Goal: Complete application form

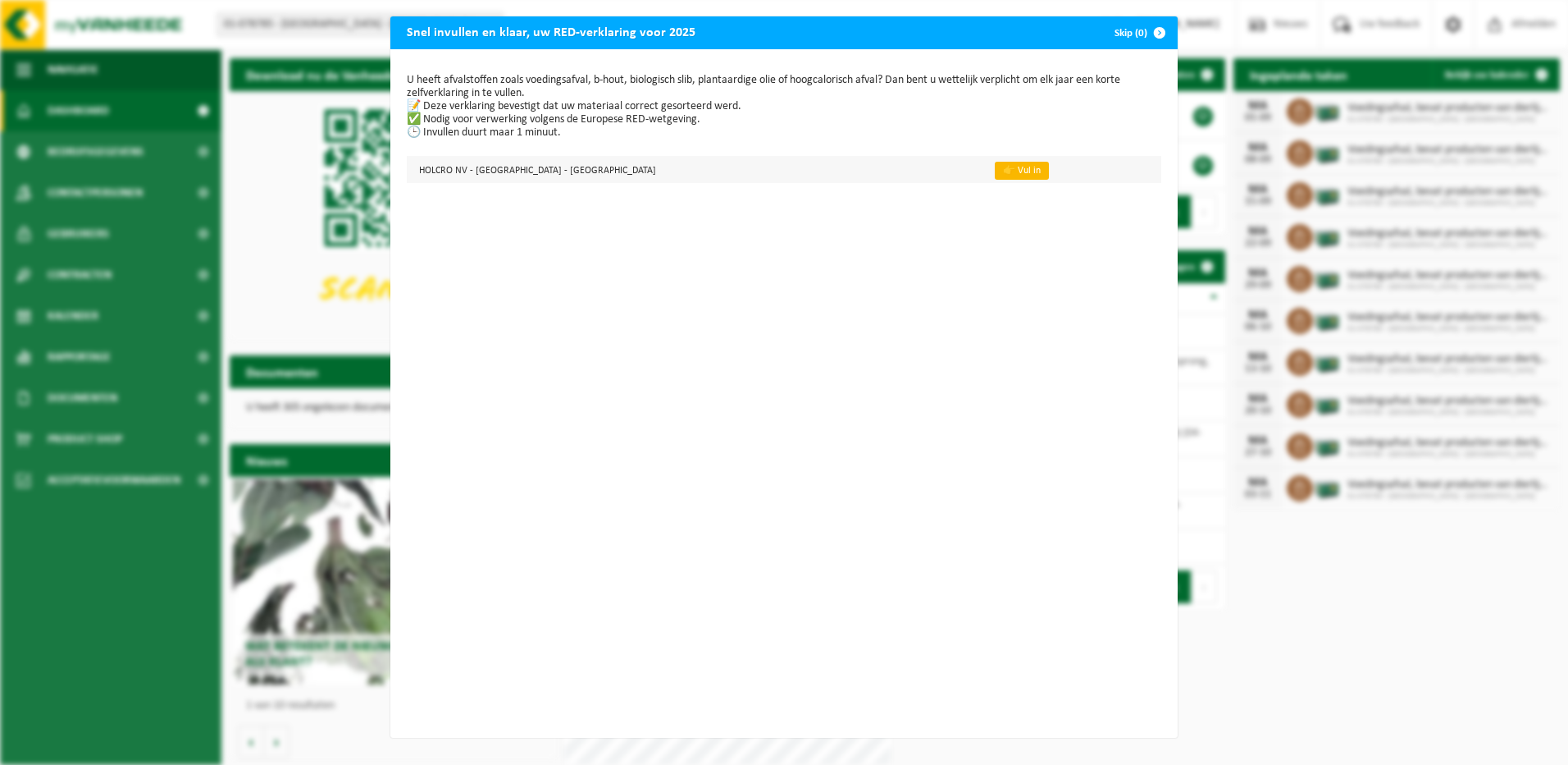
click at [996, 172] on link "👉 Vul in" at bounding box center [1021, 170] width 55 height 18
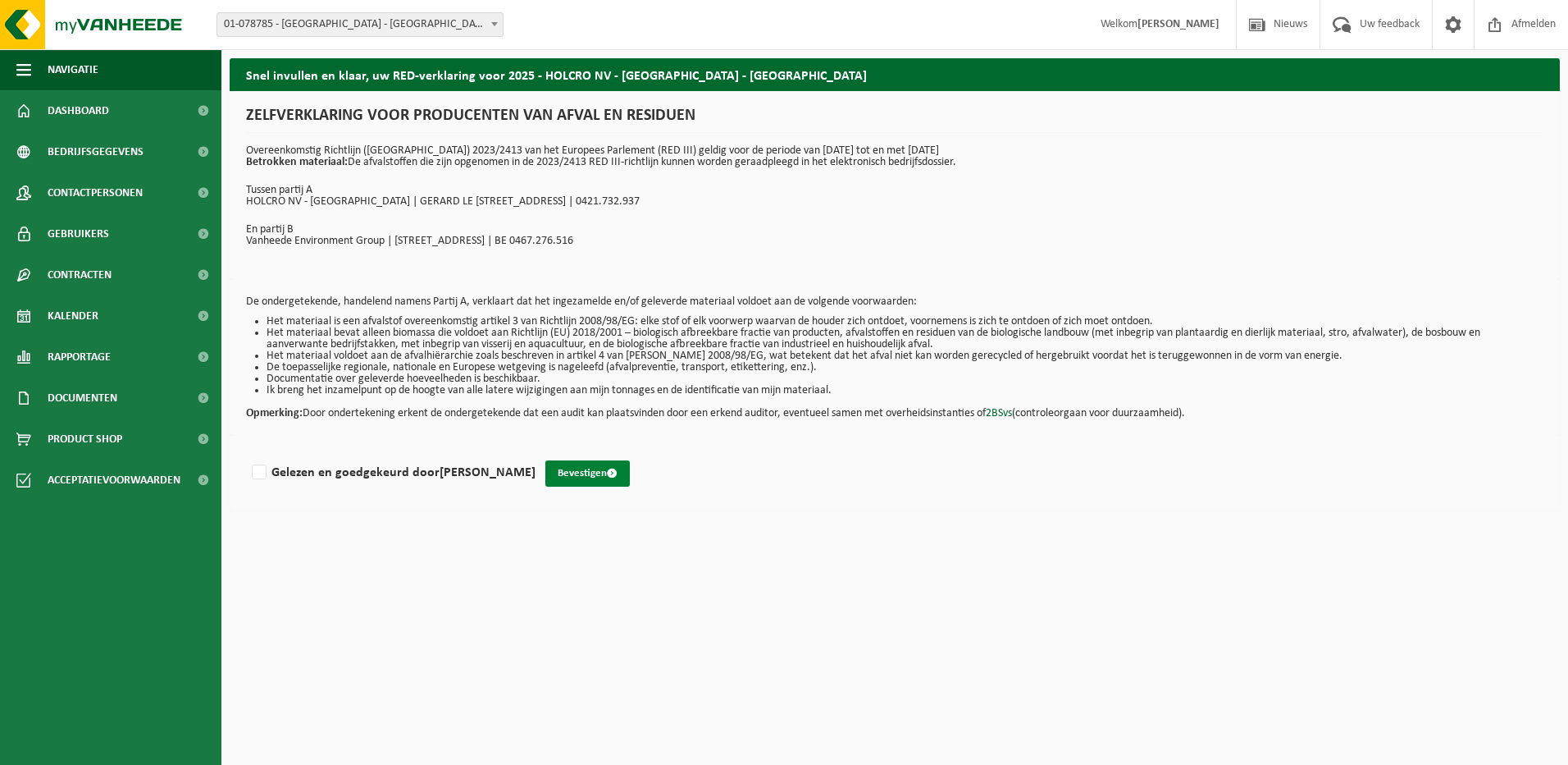
click at [573, 472] on button "Bevestigen" at bounding box center [588, 473] width 84 height 26
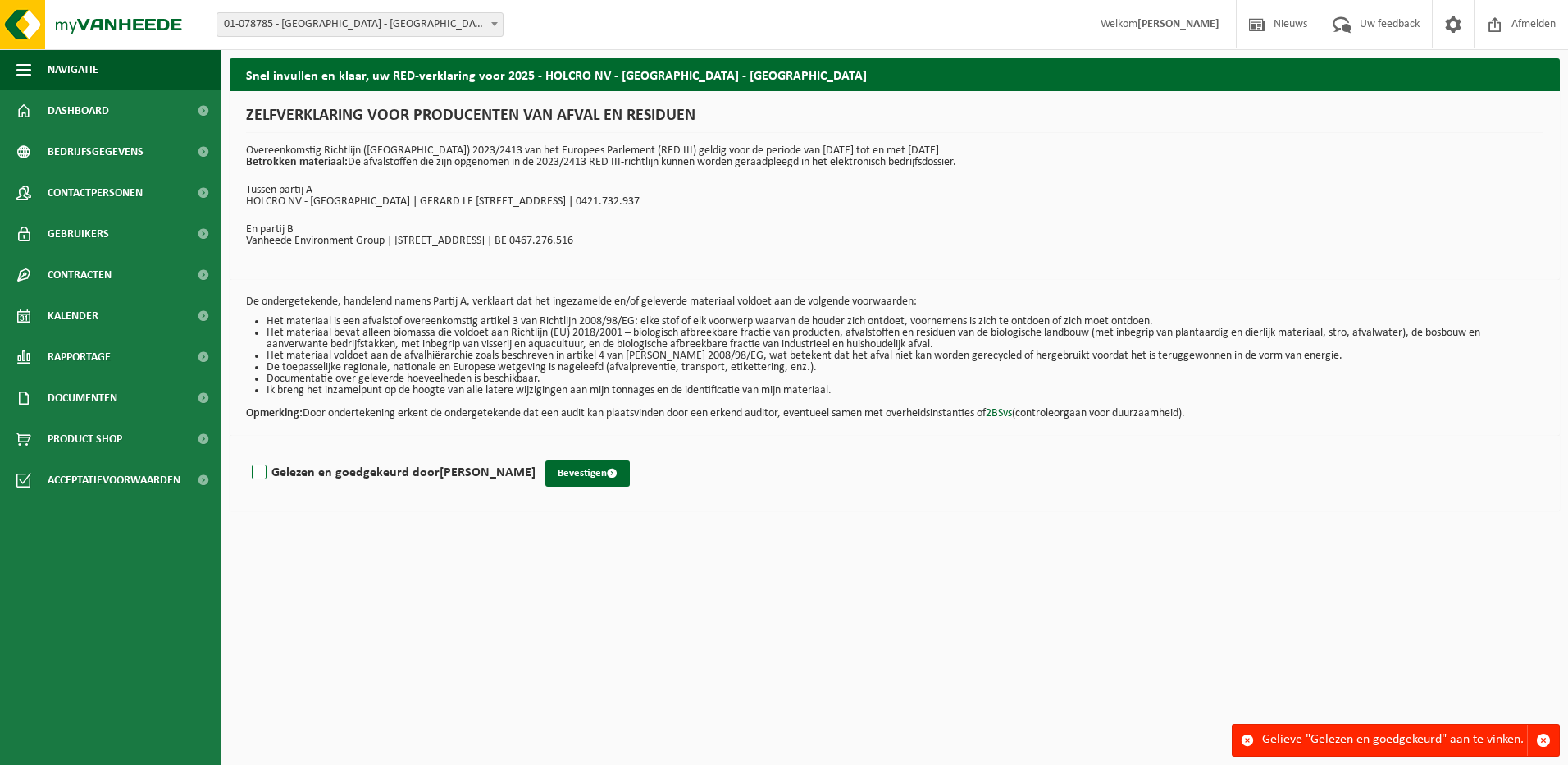
click at [261, 473] on label "Gelezen en goedgekeurd door [PERSON_NAME]" at bounding box center [392, 473] width 287 height 25
click at [536, 452] on input "Gelezen en goedgekeurd door [PERSON_NAME]" at bounding box center [536, 451] width 1 height 1
checkbox input "true"
click at [568, 477] on button "Bevestigen" at bounding box center [588, 473] width 84 height 26
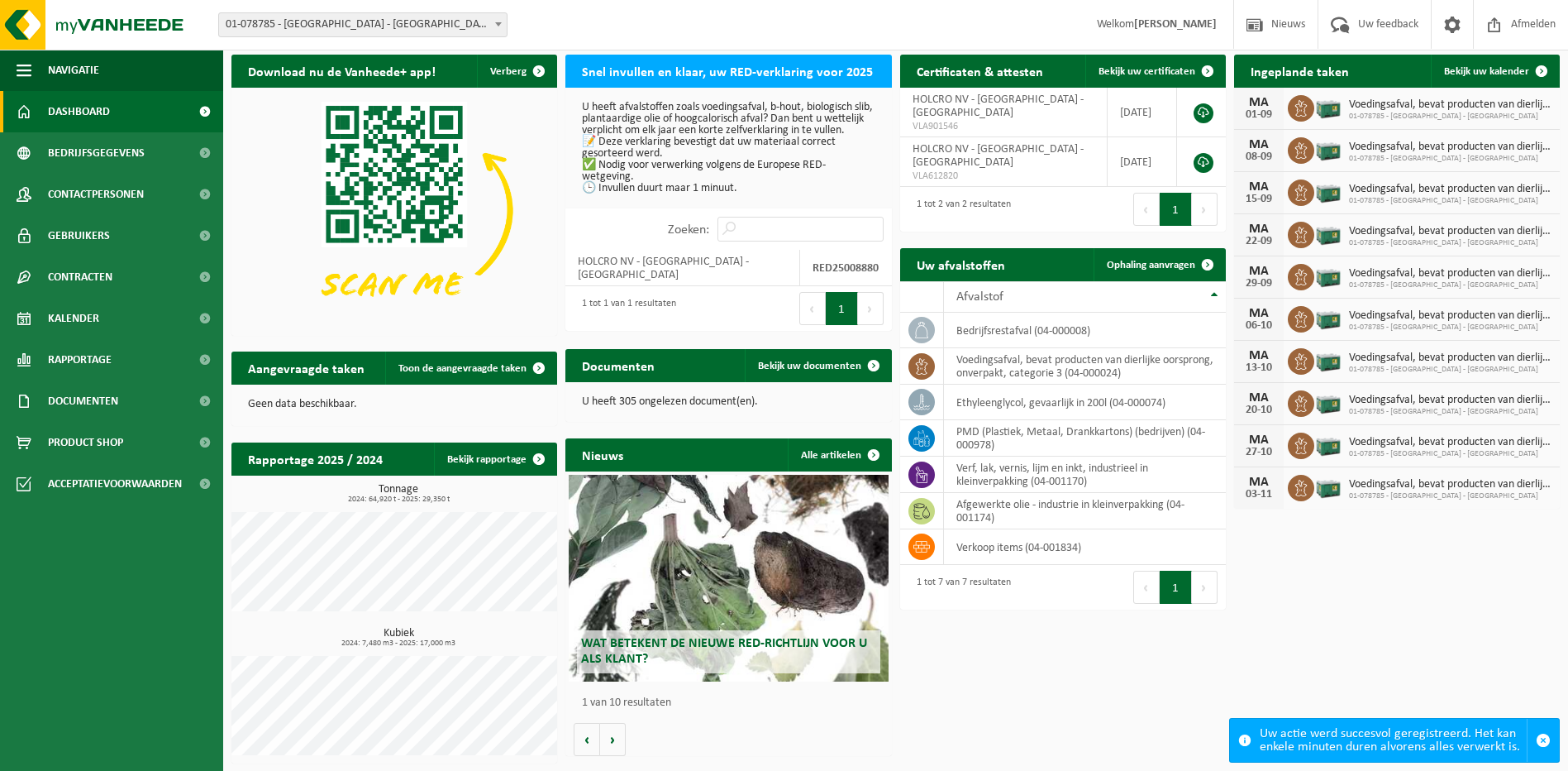
scroll to position [5, 0]
